Goal: Task Accomplishment & Management: Use online tool/utility

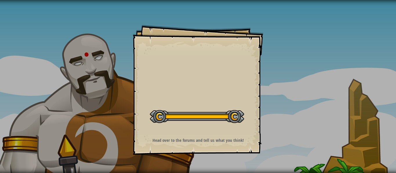
click at [227, 109] on div "Start Level" at bounding box center [197, 116] width 94 height 23
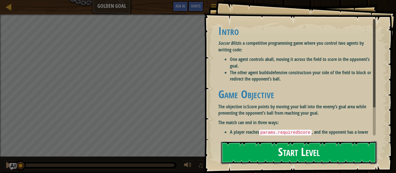
click at [253, 151] on button "Start Level" at bounding box center [299, 153] width 156 height 23
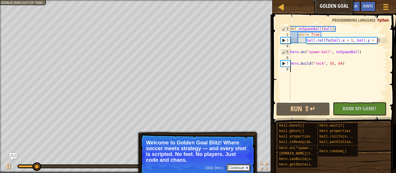
click at [236, 168] on button "Continue" at bounding box center [238, 168] width 24 height 8
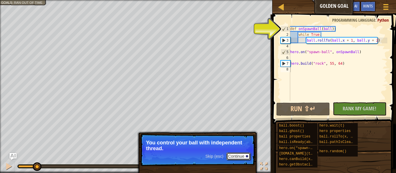
click at [243, 158] on button "Continue" at bounding box center [238, 157] width 24 height 8
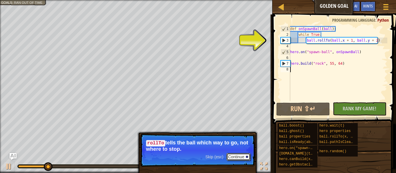
click at [235, 157] on button "Continue" at bounding box center [238, 157] width 24 height 8
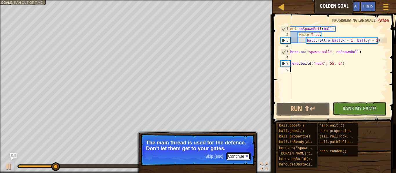
click at [234, 154] on button "Continue" at bounding box center [238, 157] width 24 height 8
click at [233, 158] on button "Continue" at bounding box center [238, 157] width 24 height 8
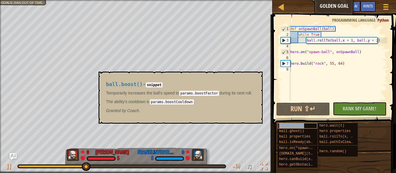
click at [302, 125] on span "ball.boost()" at bounding box center [291, 126] width 25 height 4
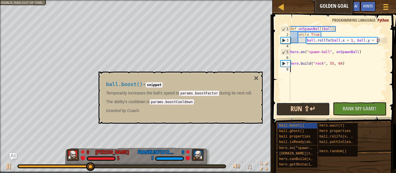
click at [315, 107] on button "Run ⇧↵" at bounding box center [303, 109] width 54 height 13
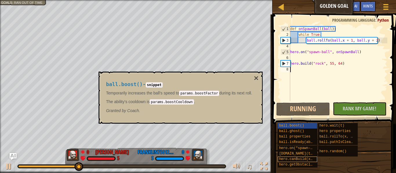
click at [291, 159] on span "hero.canBuild(x, y)" at bounding box center [299, 160] width 40 height 4
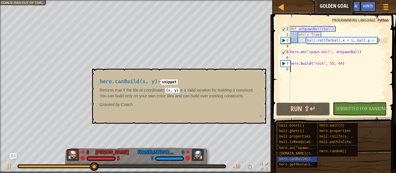
click at [308, 63] on div "def onSpawnBall ( ball ) : while True : ball . rollTo ( ball . x + 1 , ball . y…" at bounding box center [338, 69] width 98 height 87
type textarea "[DOMAIN_NAME]("rock", 55, 64)"
click at [310, 73] on div "def onSpawnBall ( ball ) : while True : ball . rollTo ( ball . x + 1 , ball . y…" at bounding box center [338, 69] width 98 height 87
click at [322, 136] on span "ball.rollTo(x, y)" at bounding box center [336, 137] width 35 height 4
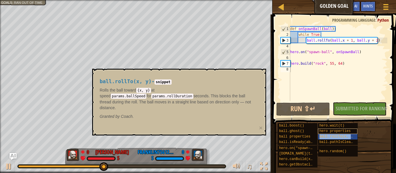
type textarea "ball.rollTo(x, y)"
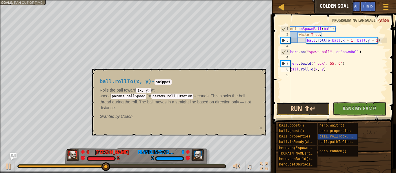
click at [322, 109] on button "Run ⇧↵" at bounding box center [303, 109] width 54 height 13
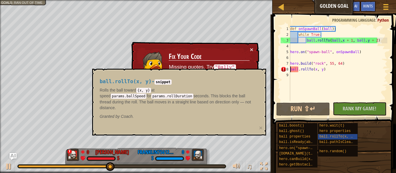
click at [291, 70] on div "def onSpawnBall ( ball ) : while True : ball . rollTo ( ball . x + 1 , ball . y…" at bounding box center [338, 69] width 98 height 87
click at [149, 93] on code "{x, y}" at bounding box center [143, 90] width 15 height 5
click at [253, 52] on button "×" at bounding box center [251, 50] width 3 height 6
